Goal: Obtain resource: Download file/media

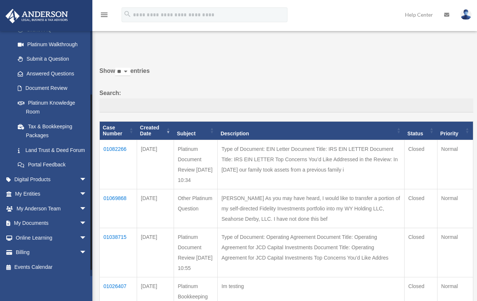
scroll to position [92, 0]
click at [79, 221] on span "arrow_drop_down" at bounding box center [86, 223] width 15 height 15
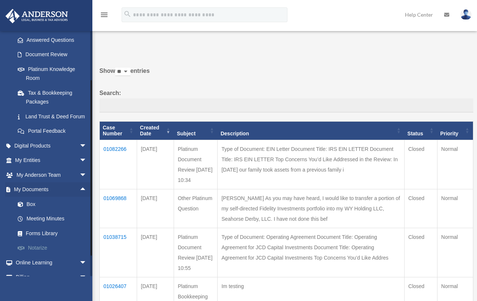
scroll to position [129, 0]
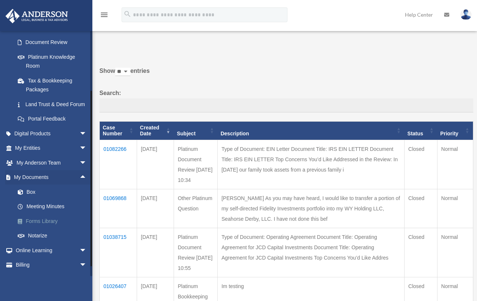
click at [37, 227] on link "Forms Library" at bounding box center [53, 220] width 87 height 15
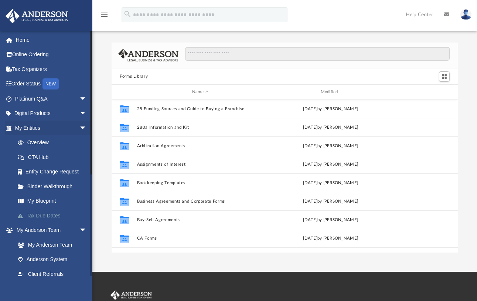
scroll to position [162, 340]
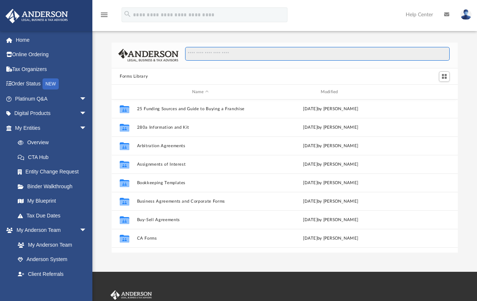
click at [195, 52] on input "Search files and folders" at bounding box center [317, 54] width 264 height 14
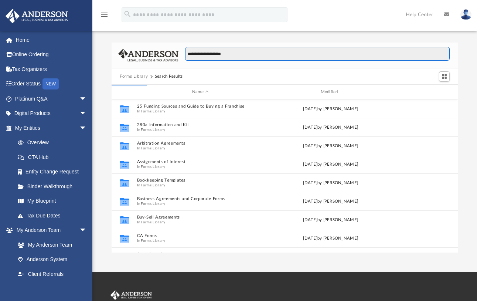
type input "**********"
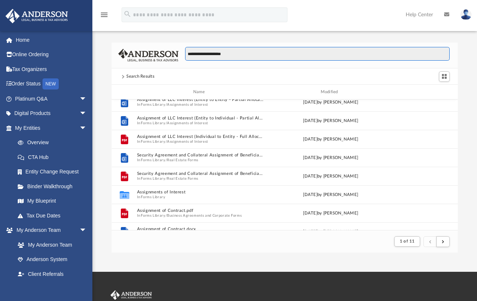
scroll to position [406, 0]
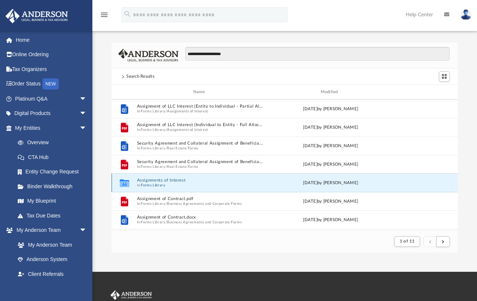
click at [168, 180] on button "Assignments of Interest" at bounding box center [200, 180] width 127 height 5
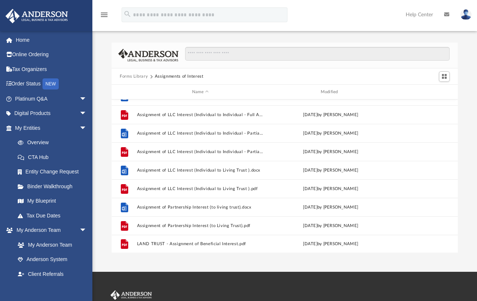
scroll to position [272, 0]
click at [135, 78] on button "Forms Library" at bounding box center [134, 76] width 28 height 7
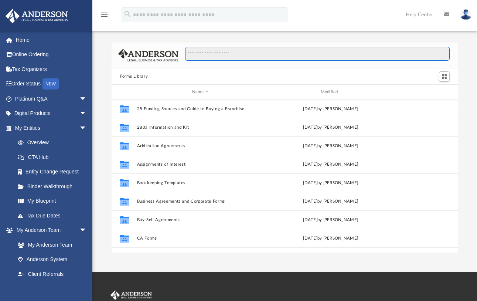
click at [223, 49] on input "Search files and folders" at bounding box center [317, 54] width 264 height 14
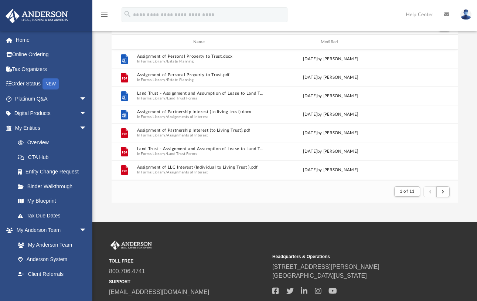
scroll to position [37, 0]
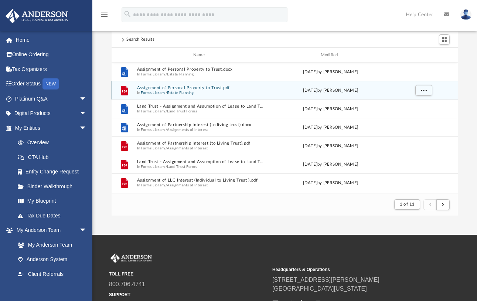
type input "**********"
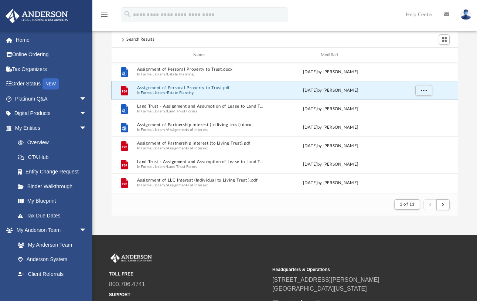
click at [196, 87] on button "Assignment of Personal Property to Trust.pdf" at bounding box center [200, 88] width 127 height 5
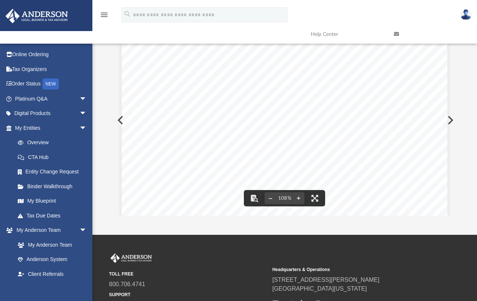
scroll to position [0, 0]
